Goal: Task Accomplishment & Management: Manage account settings

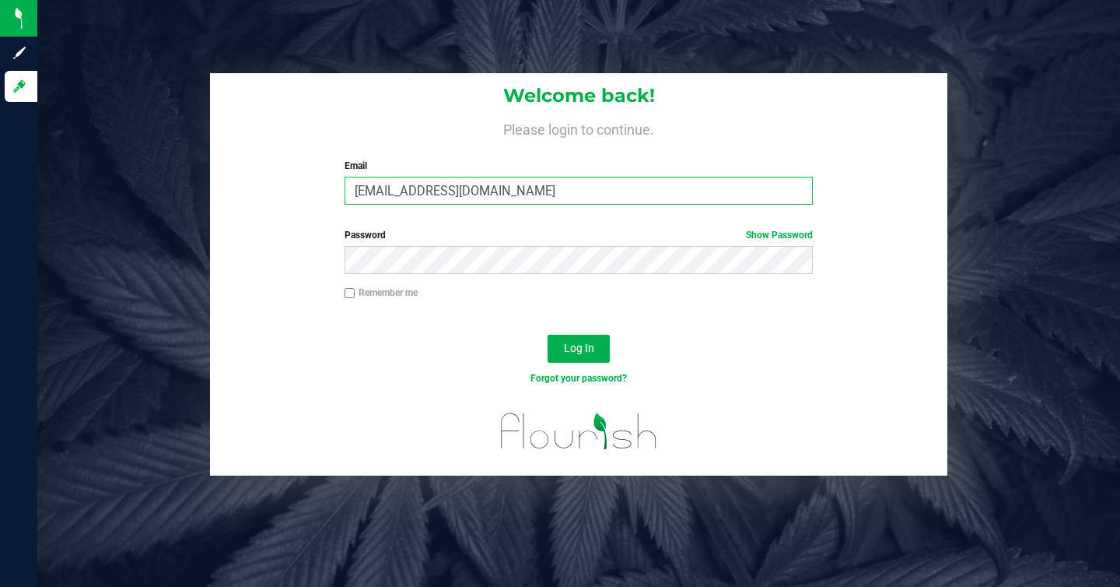
click at [478, 188] on input "wgworldwide@gmail.com" at bounding box center [579, 191] width 468 height 28
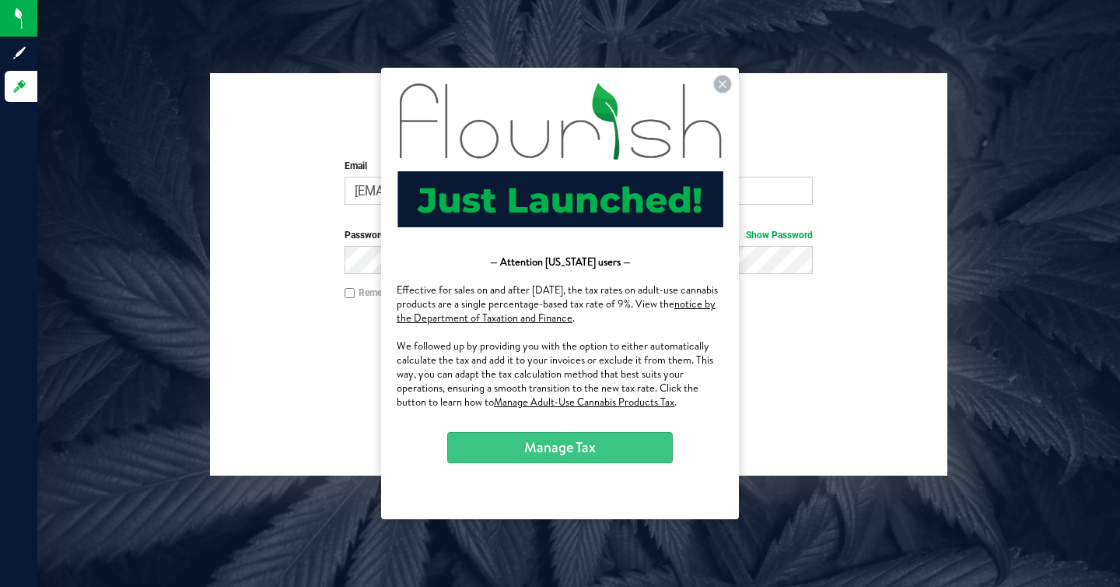
click at [552, 446] on button "Manage Tax" at bounding box center [560, 447] width 226 height 31
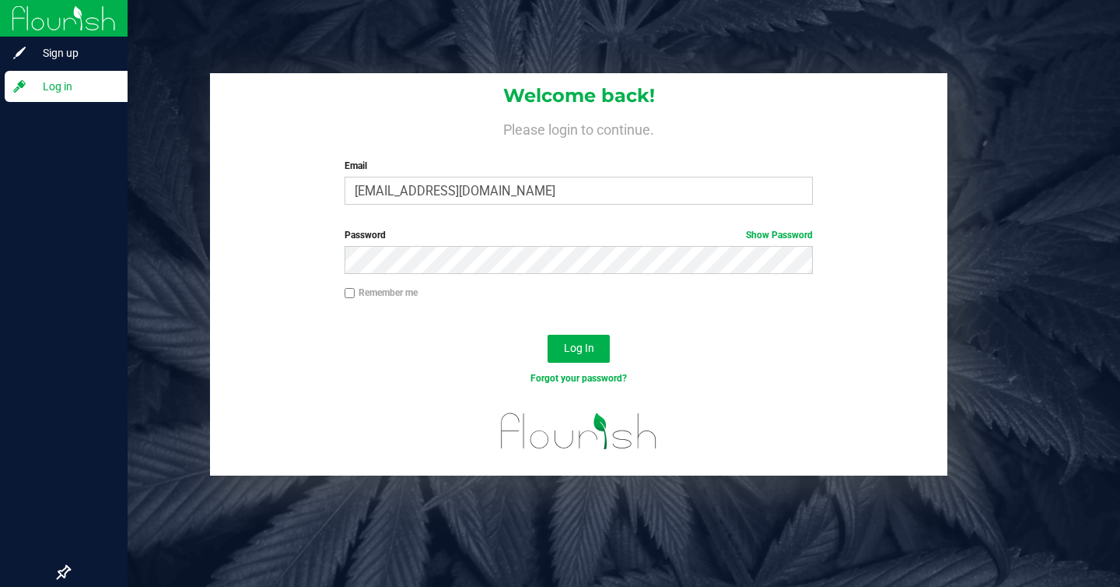
click at [44, 96] on div "Log in" at bounding box center [66, 86] width 123 height 31
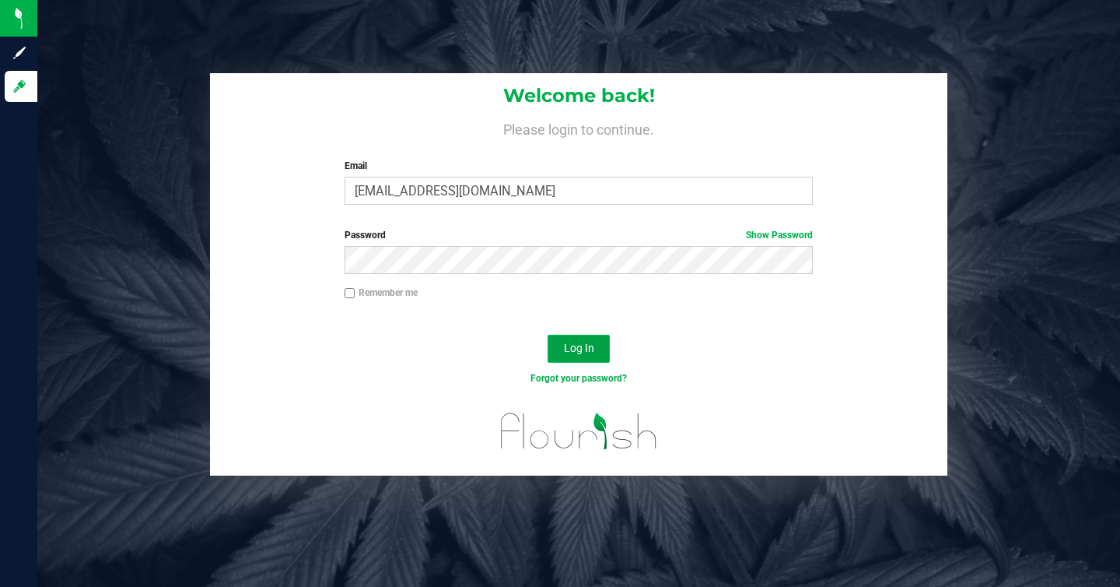
click at [570, 338] on button "Log In" at bounding box center [579, 349] width 62 height 28
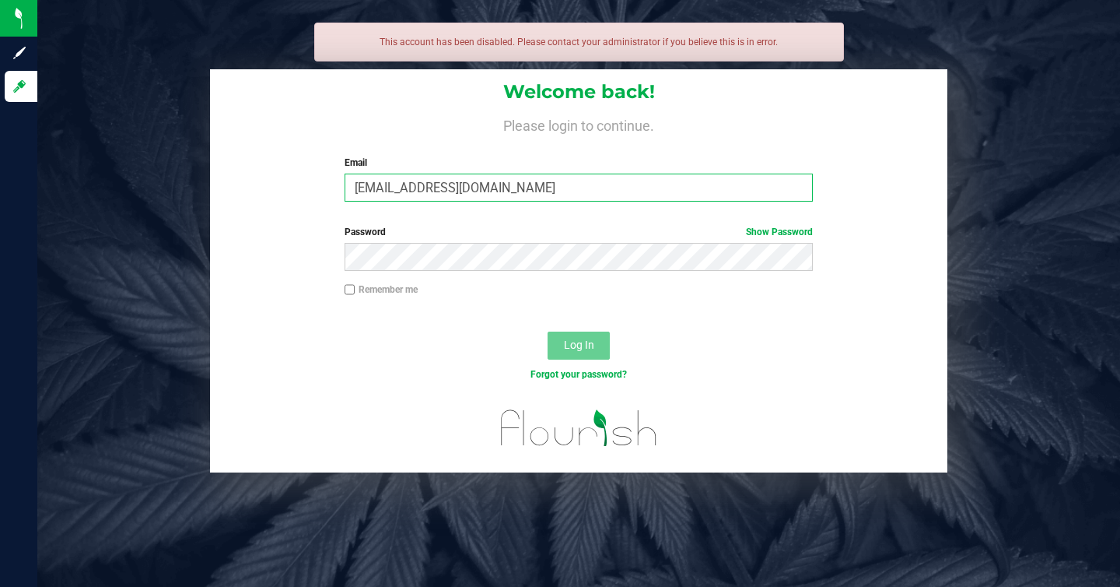
click at [529, 190] on input "wgworldwide@gmail.com" at bounding box center [579, 187] width 468 height 28
type input "wgworldwide@gmail."
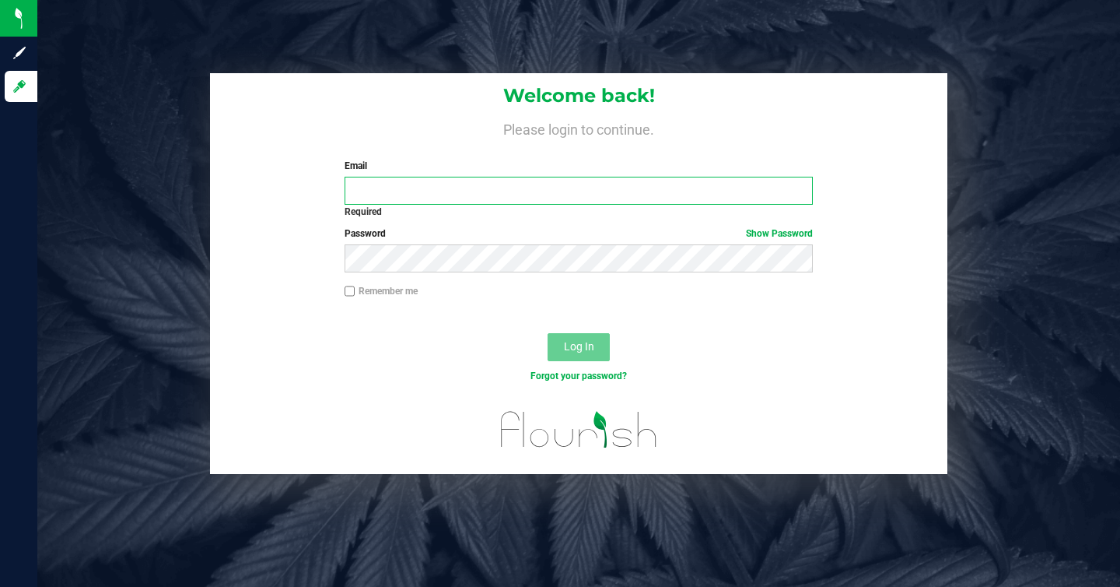
type input "w"
type input "wgworldwide@gmail.com"
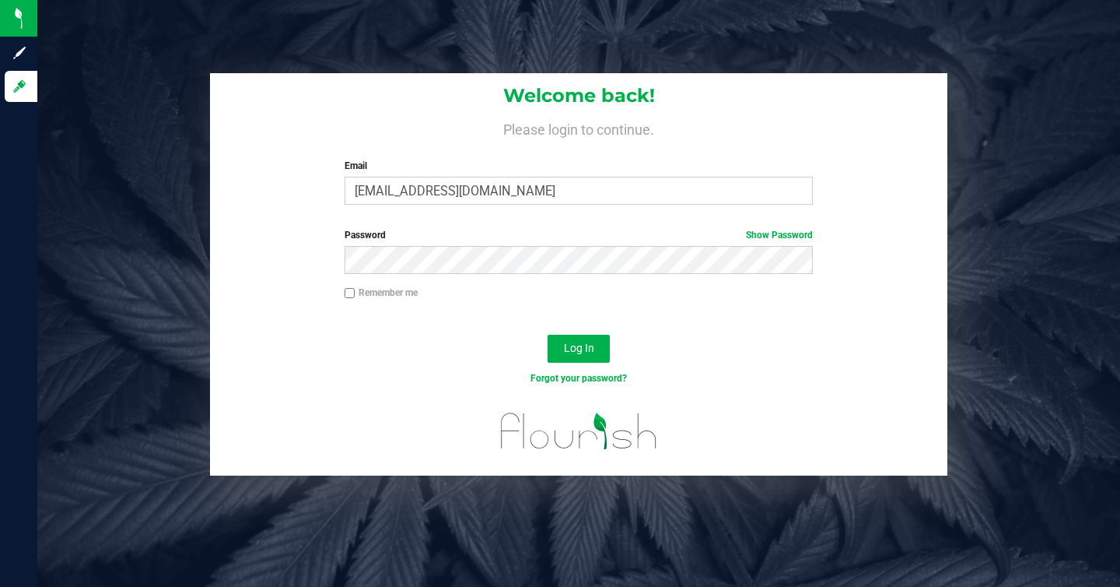
click at [440, 276] on div "Password Show Password" at bounding box center [579, 257] width 738 height 58
click at [631, 328] on div "Log In" at bounding box center [579, 354] width 738 height 52
click at [558, 340] on button "Log In" at bounding box center [579, 349] width 62 height 28
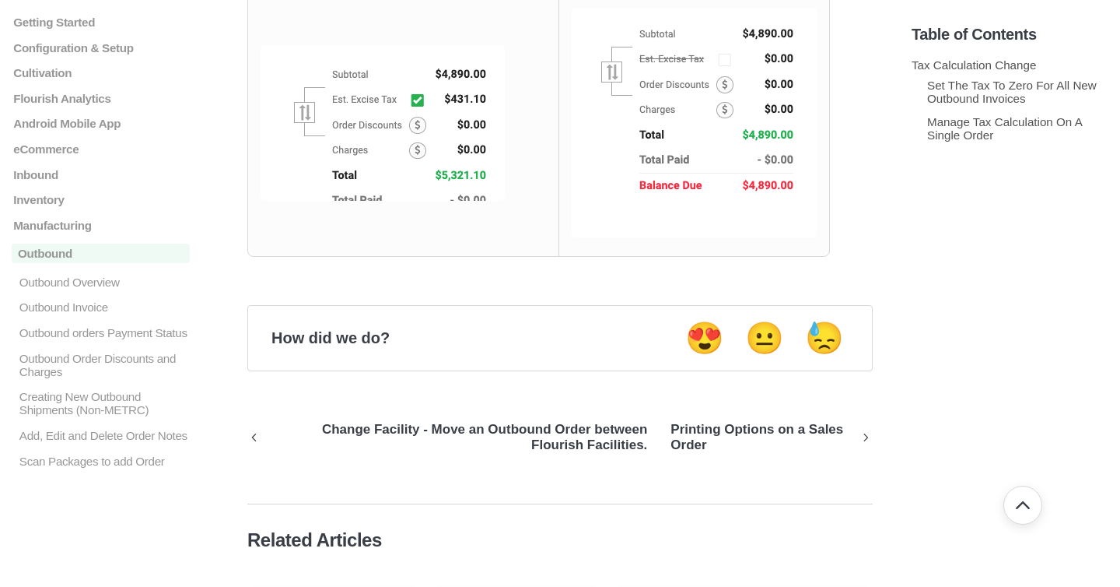
scroll to position [1950, 0]
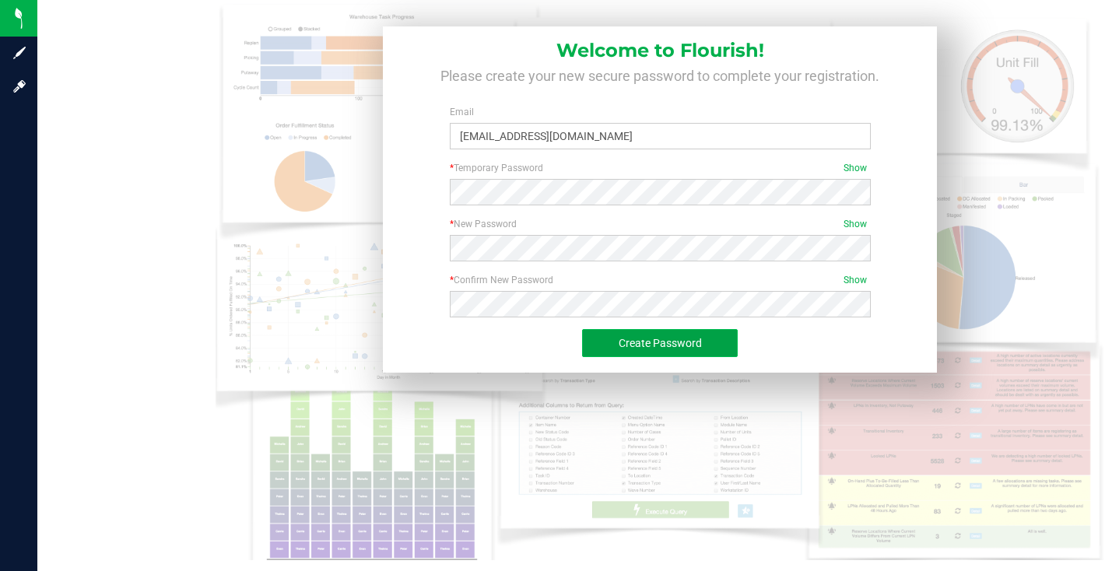
click at [711, 342] on button "Create Password" at bounding box center [660, 343] width 156 height 28
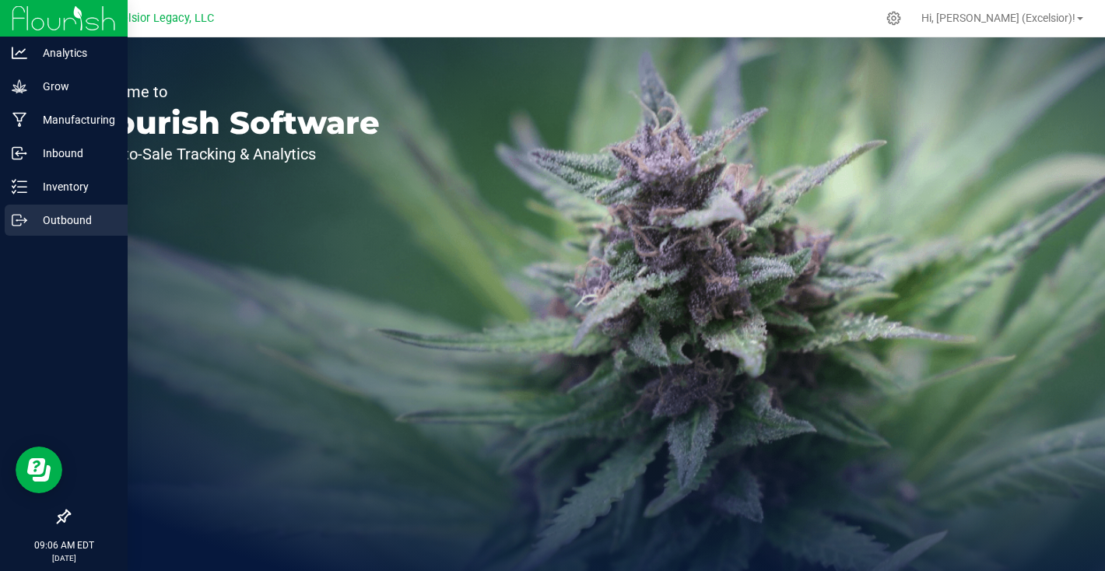
click at [44, 209] on div "Outbound" at bounding box center [66, 220] width 123 height 31
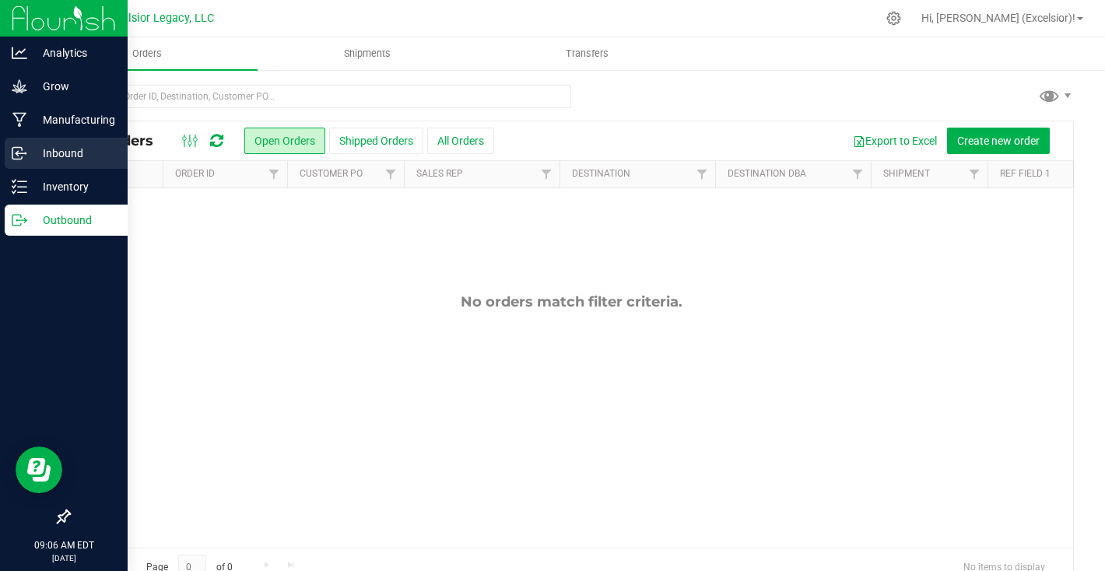
click at [33, 147] on p "Inbound" at bounding box center [73, 153] width 93 height 19
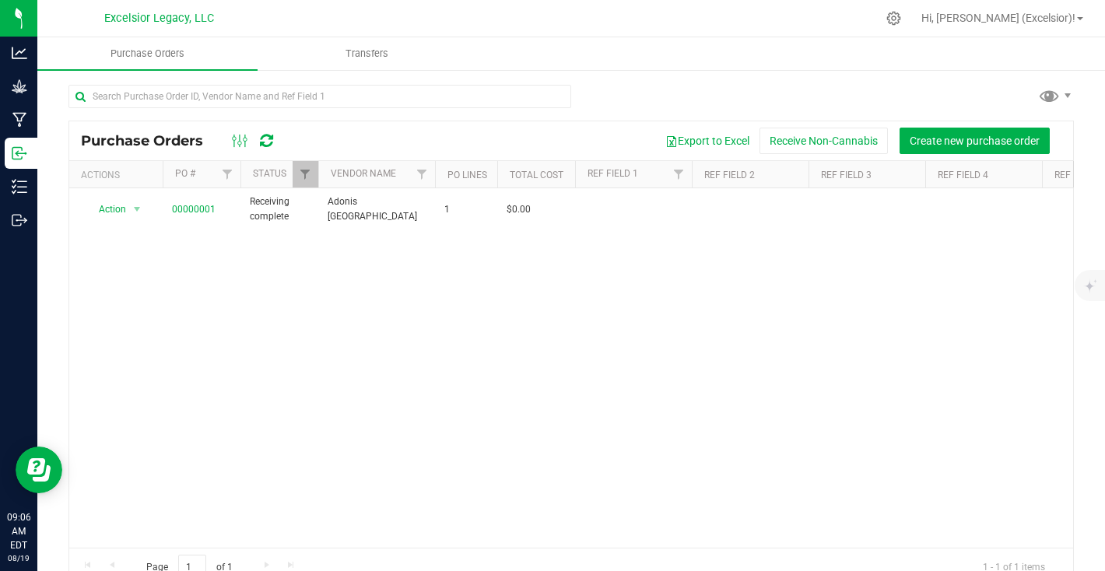
click at [690, 103] on div at bounding box center [570, 103] width 1005 height 36
